Goal: Find specific page/section: Find specific page/section

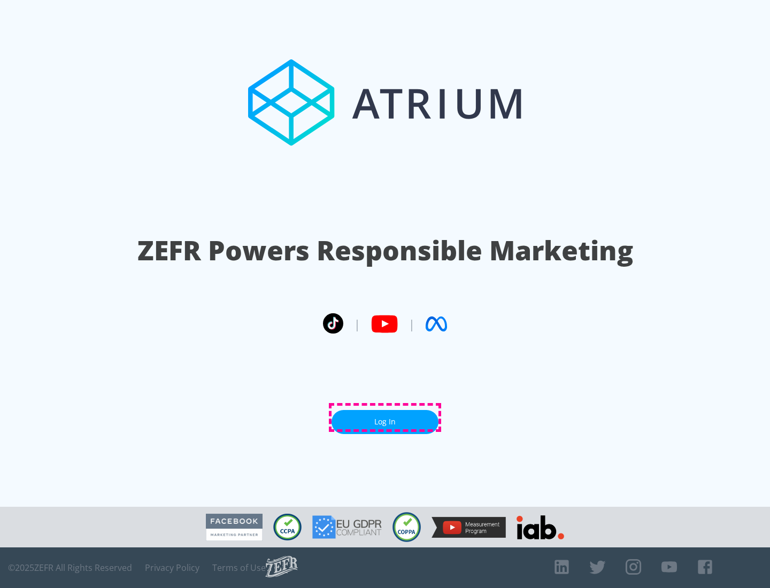
click at [385, 418] on link "Log In" at bounding box center [384, 422] width 107 height 24
